Goal: Information Seeking & Learning: Learn about a topic

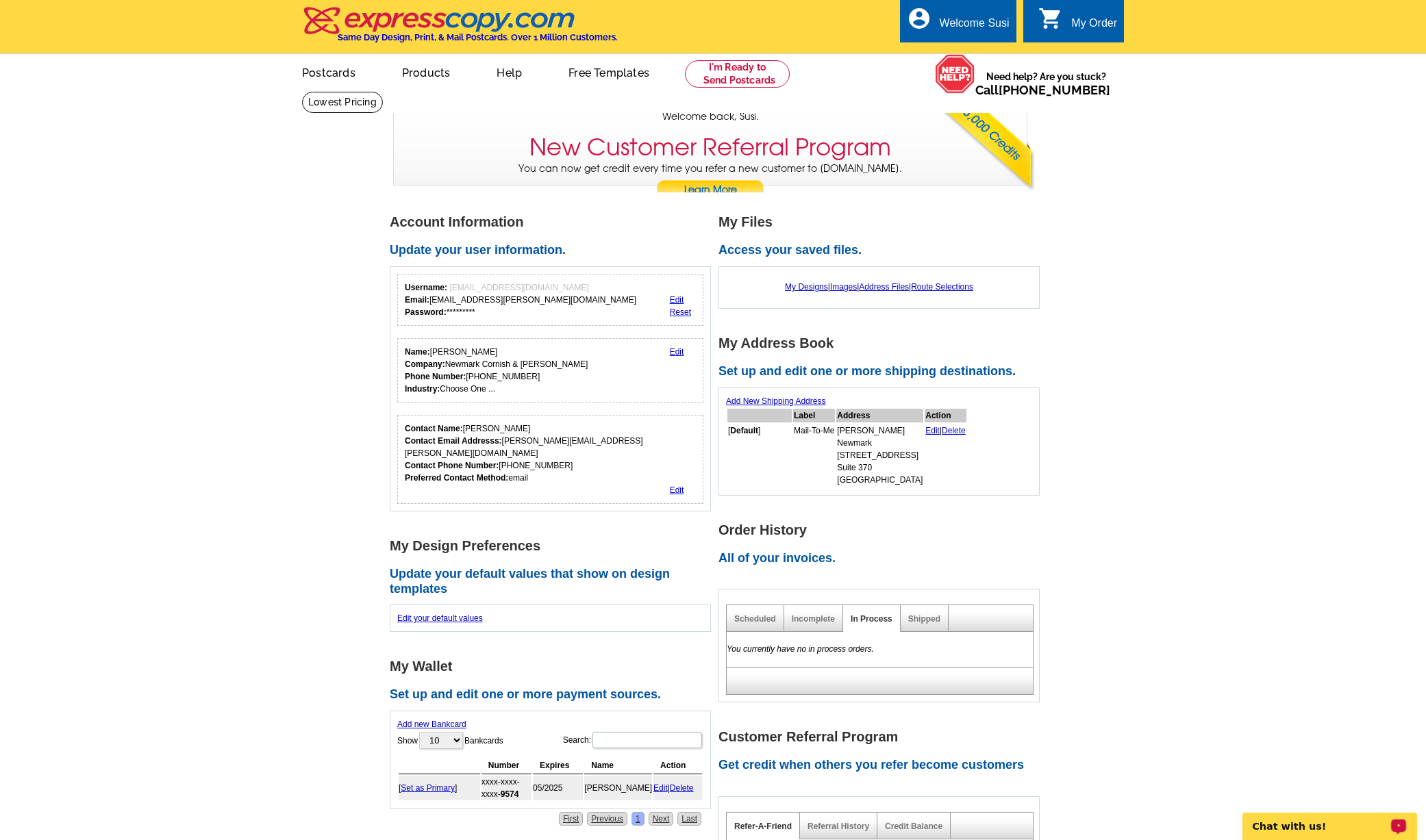
click at [1304, 821] on p "Chat with us!" at bounding box center [1320, 827] width 136 height 11
click at [1022, 338] on h1 "My Address Book" at bounding box center [883, 343] width 329 height 14
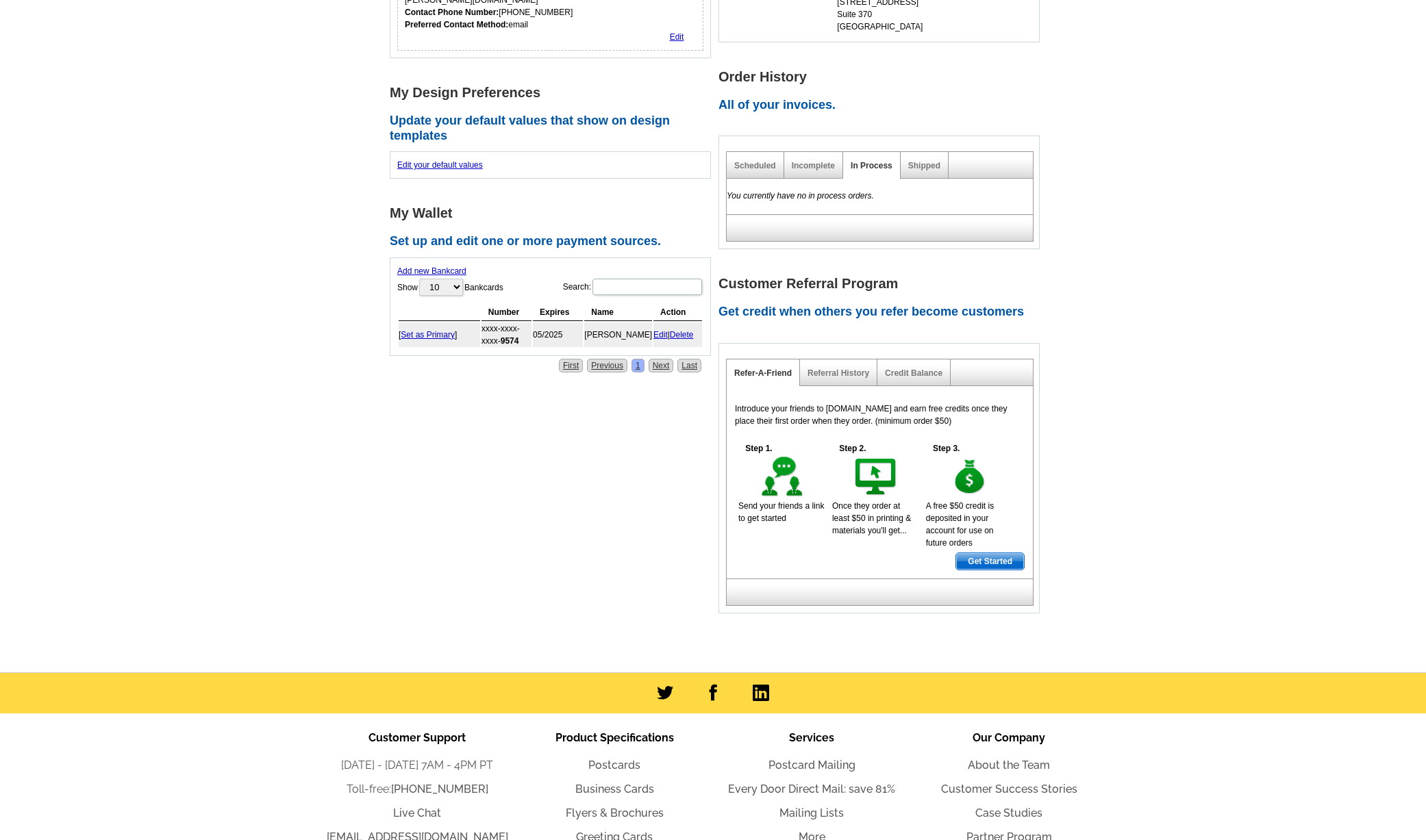
scroll to position [479, 0]
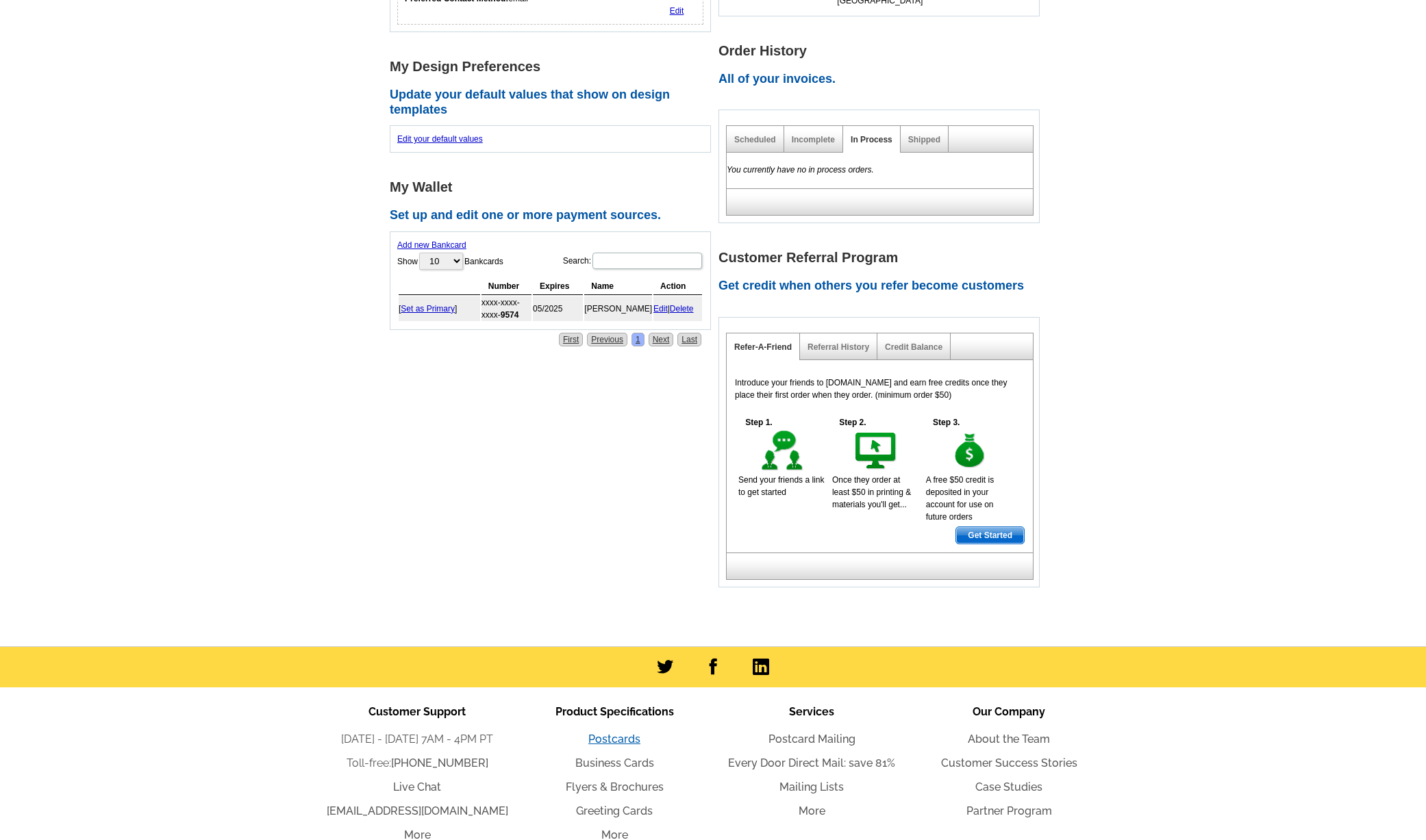
click at [620, 743] on link "Postcards" at bounding box center [614, 739] width 52 height 13
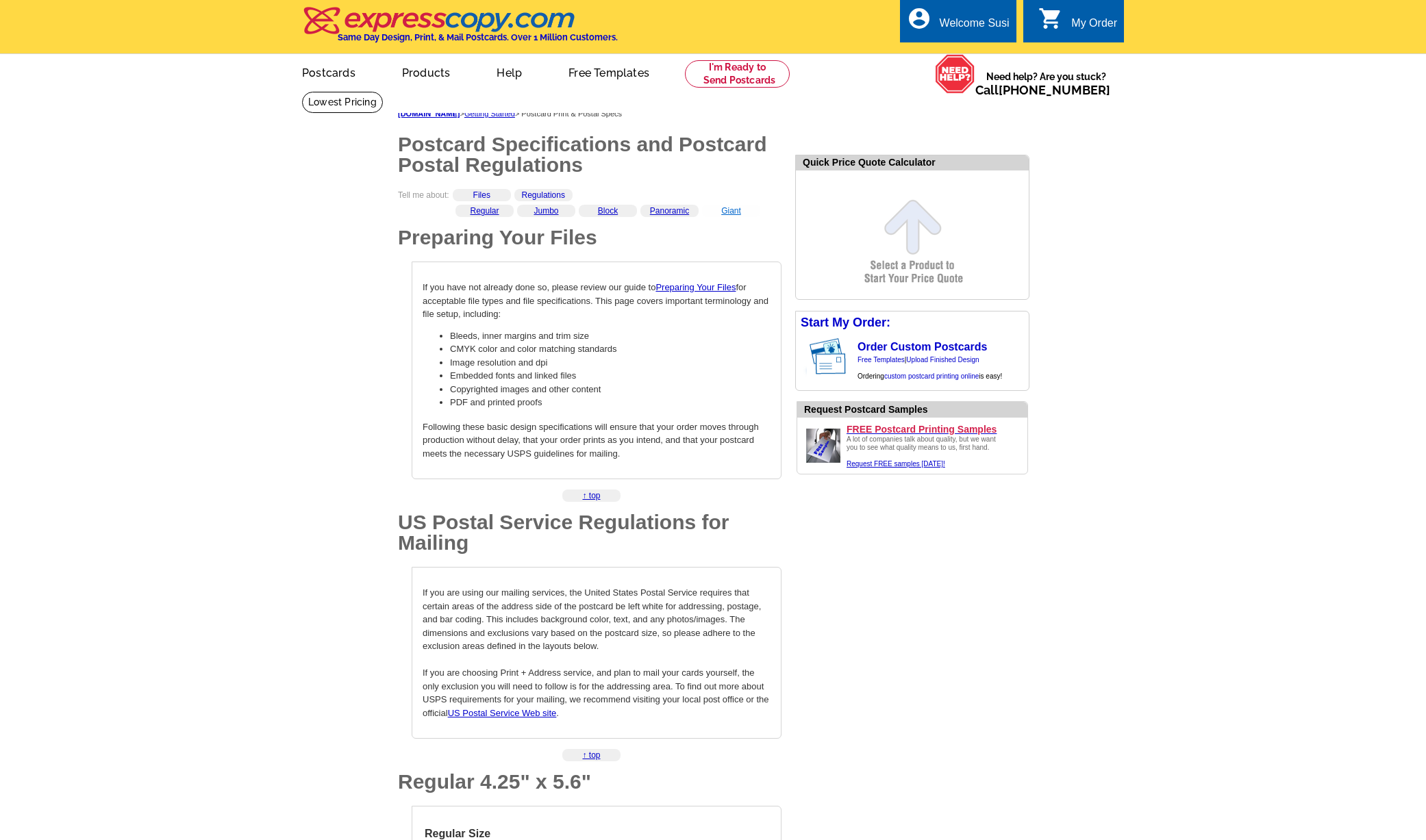
click at [731, 213] on link "Giant" at bounding box center [731, 211] width 19 height 10
click at [546, 214] on link "Jumbo" at bounding box center [546, 211] width 25 height 10
click at [667, 213] on link "Panoramic" at bounding box center [669, 211] width 39 height 10
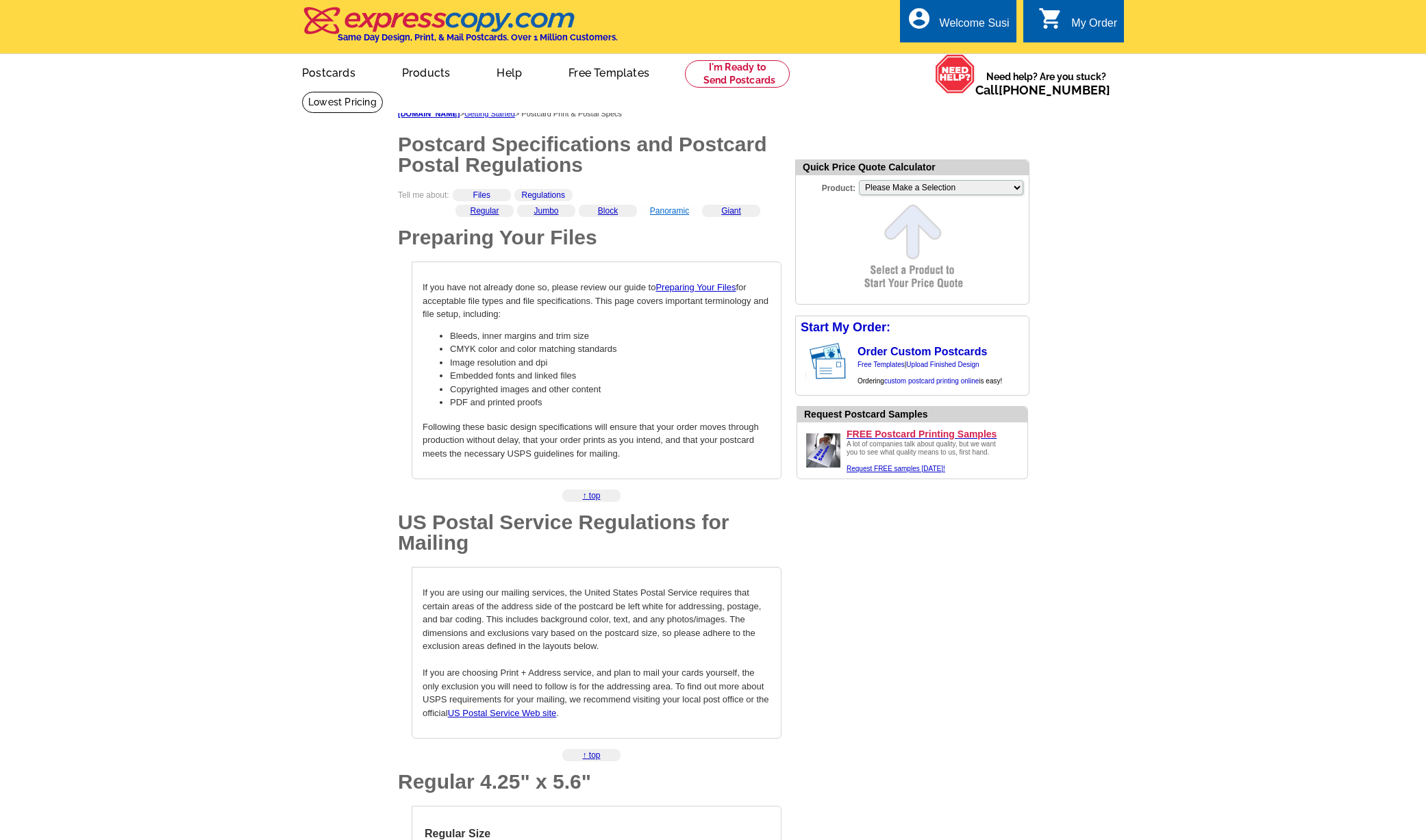
scroll to position [2563, 0]
